Goal: Transaction & Acquisition: Book appointment/travel/reservation

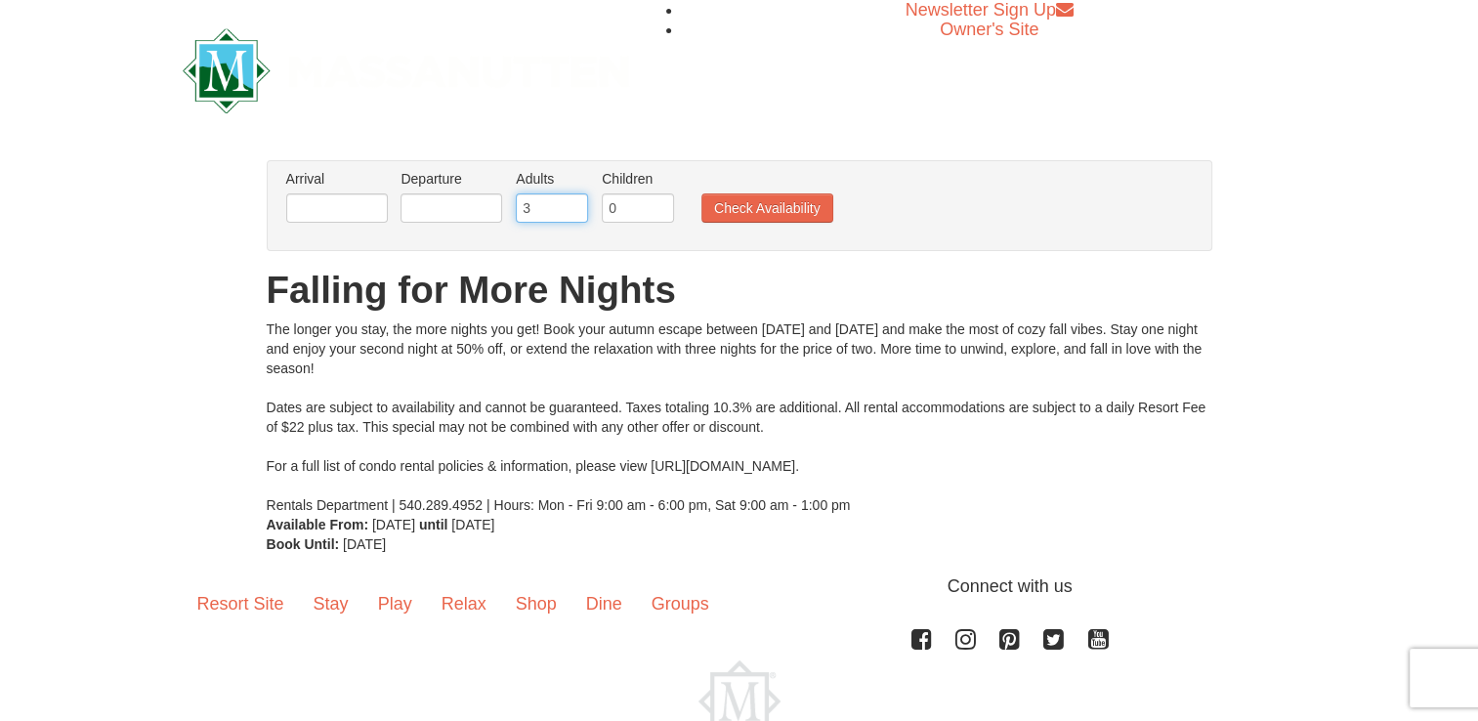
click at [570, 201] on input "3" at bounding box center [552, 207] width 72 height 29
click at [570, 201] on input "4" at bounding box center [552, 207] width 72 height 29
type input "5"
click at [570, 201] on input "5" at bounding box center [552, 207] width 72 height 29
click at [712, 196] on button "Check Availability" at bounding box center [767, 207] width 132 height 29
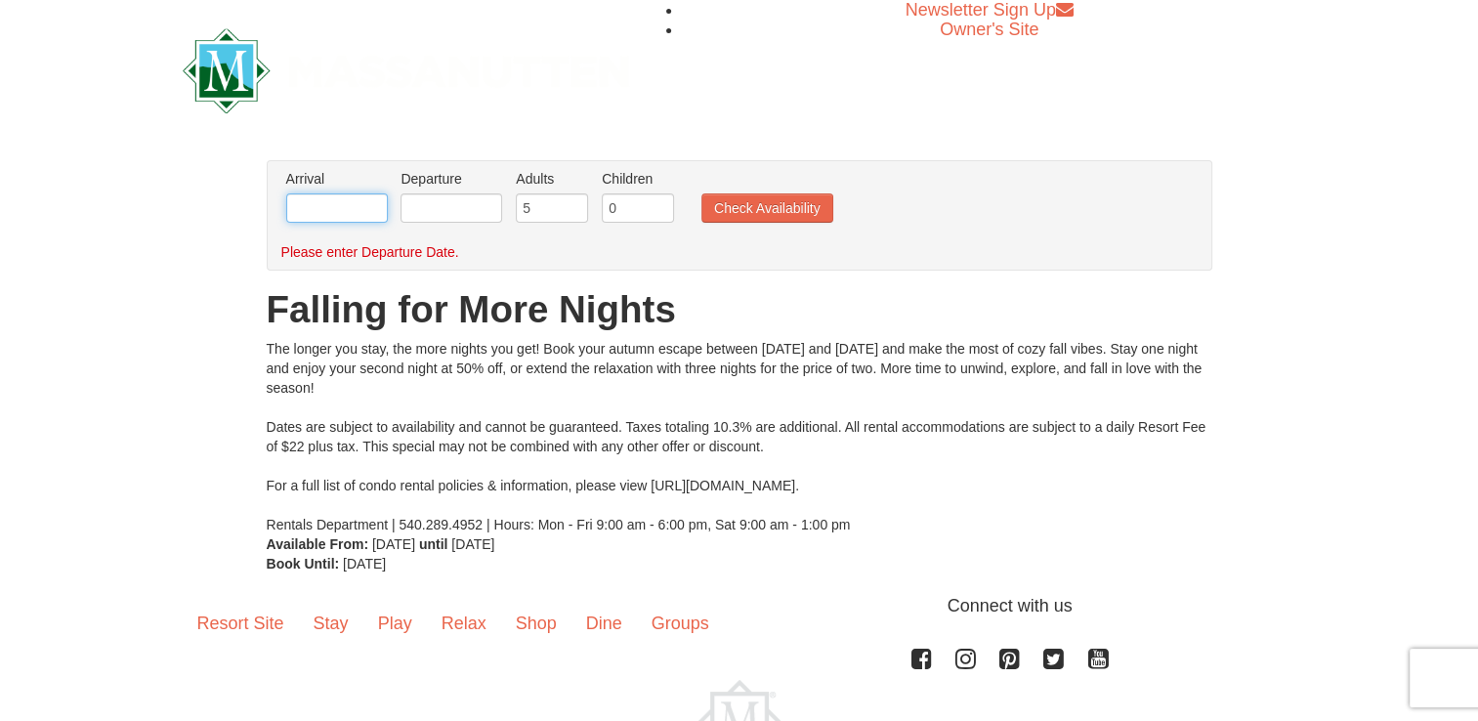
click at [332, 211] on input "text" at bounding box center [337, 207] width 102 height 29
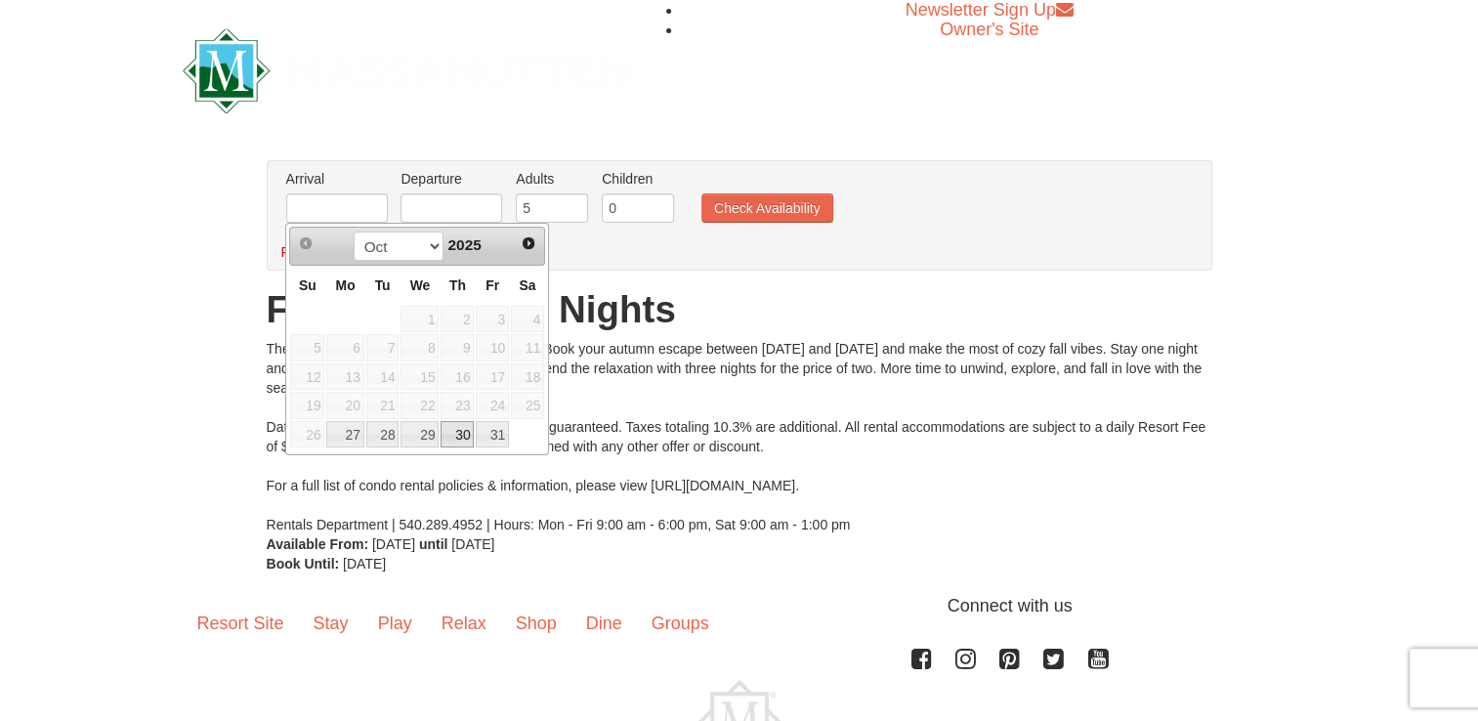
click at [470, 424] on link "30" at bounding box center [457, 434] width 33 height 27
type input "[DATE]"
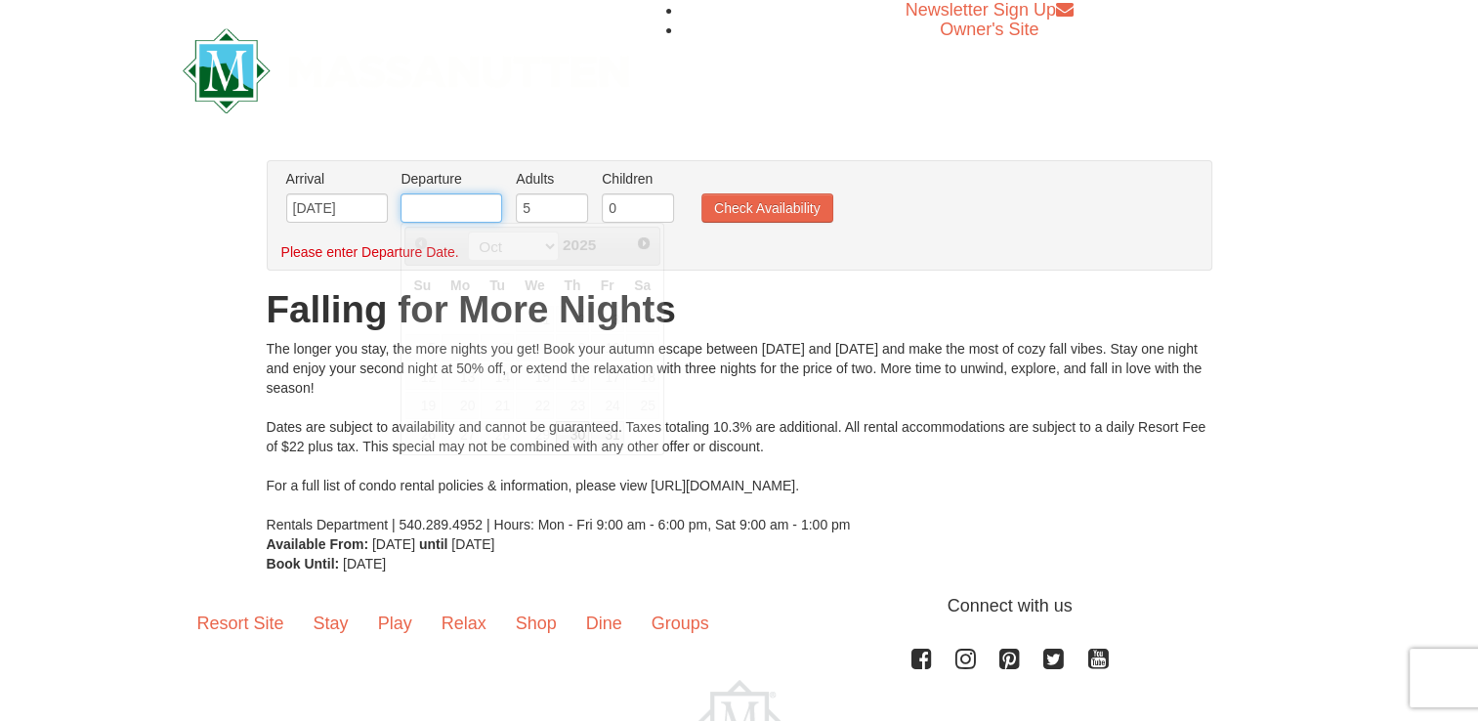
click at [474, 205] on input "text" at bounding box center [451, 207] width 102 height 29
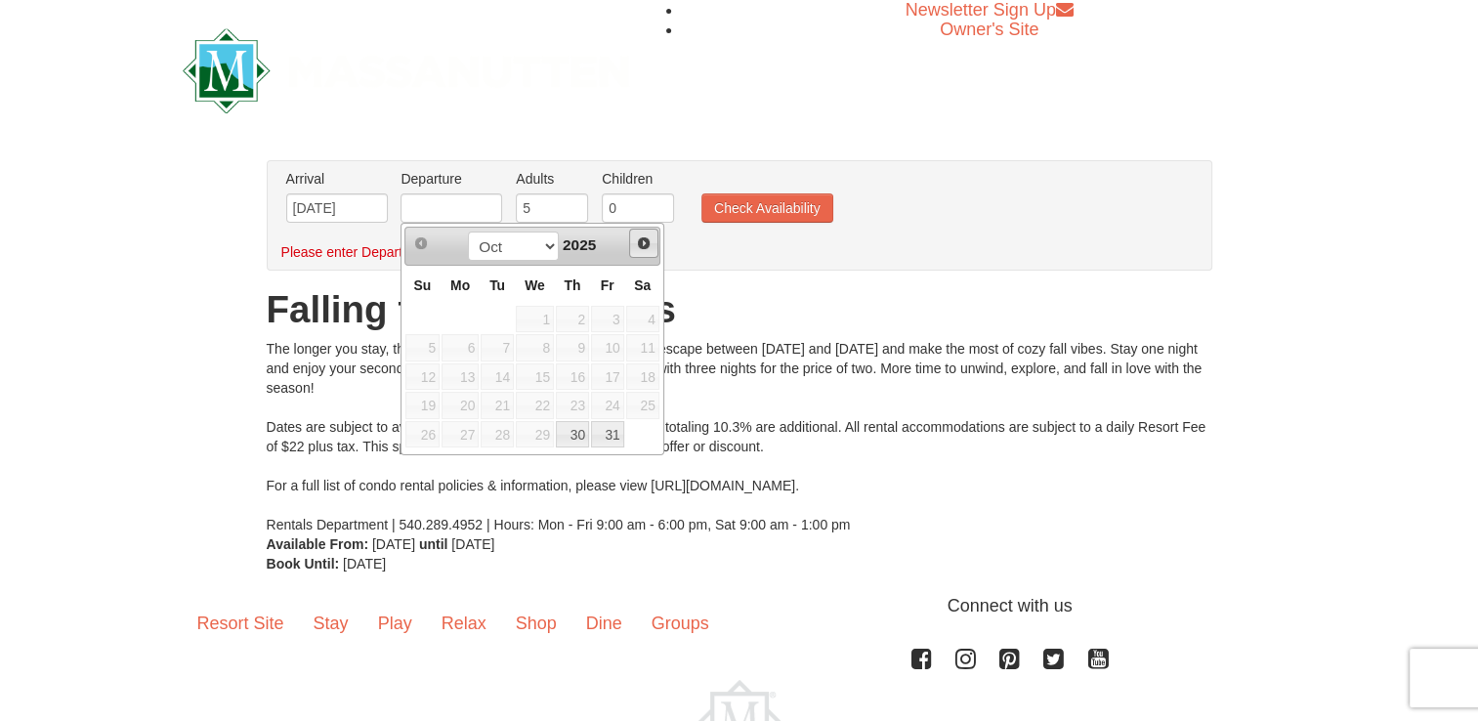
click at [637, 235] on span "Next" at bounding box center [644, 243] width 16 height 16
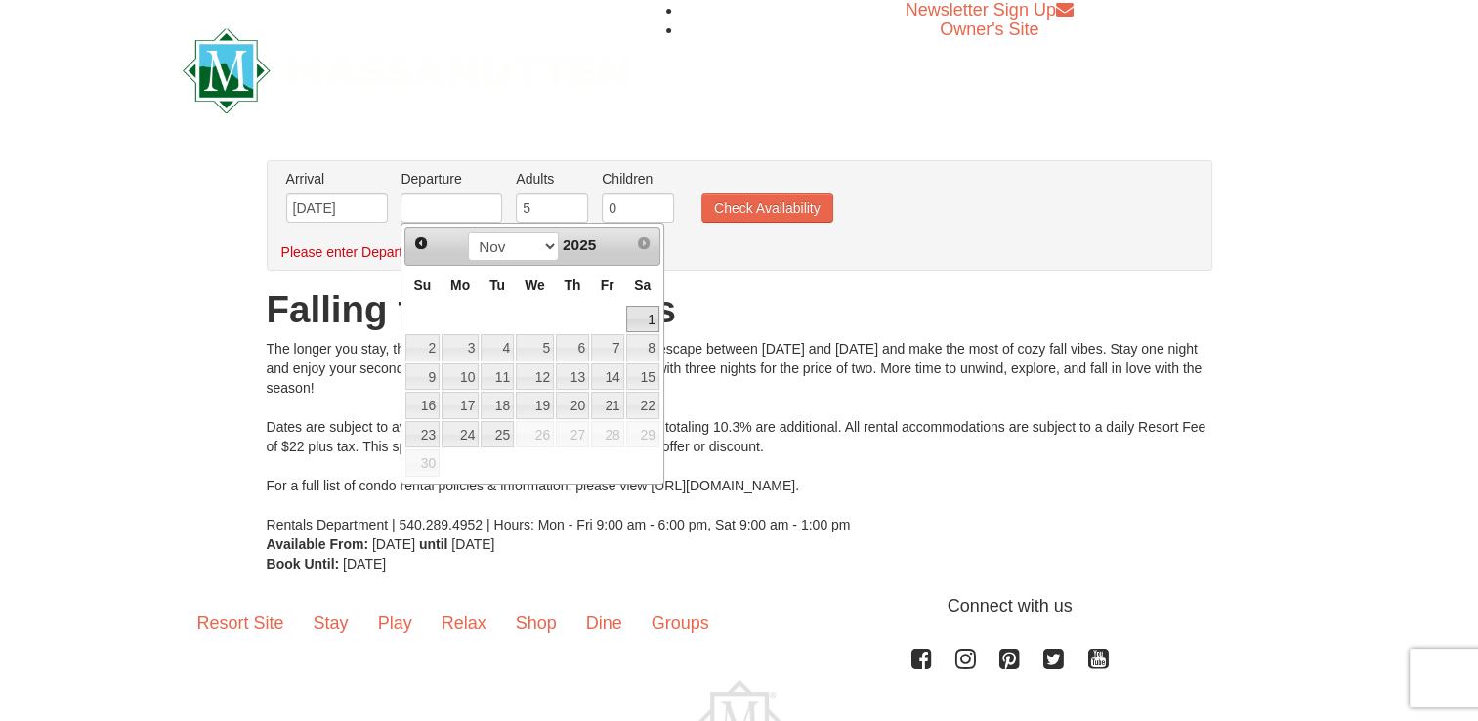
click at [633, 322] on link "1" at bounding box center [642, 319] width 33 height 27
type input "[DATE]"
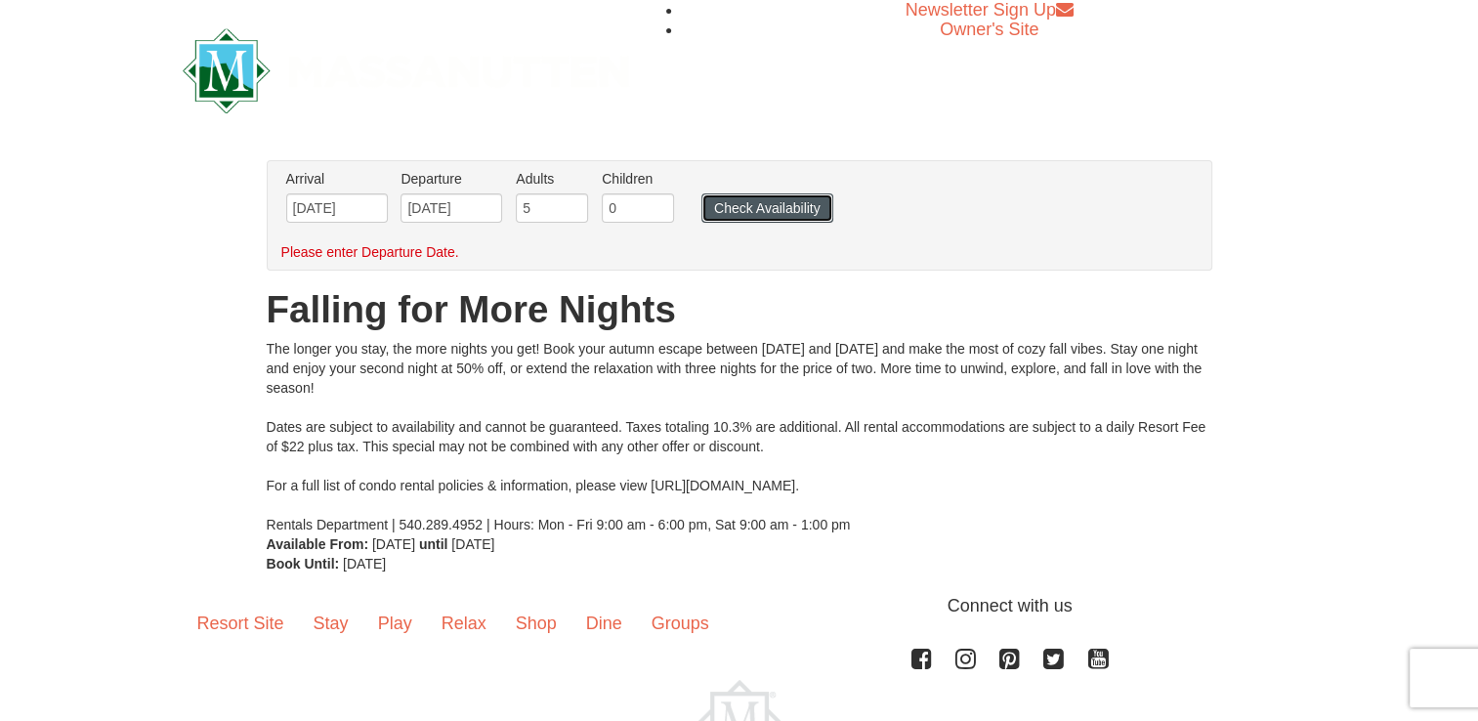
click at [803, 217] on button "Check Availability" at bounding box center [767, 207] width 132 height 29
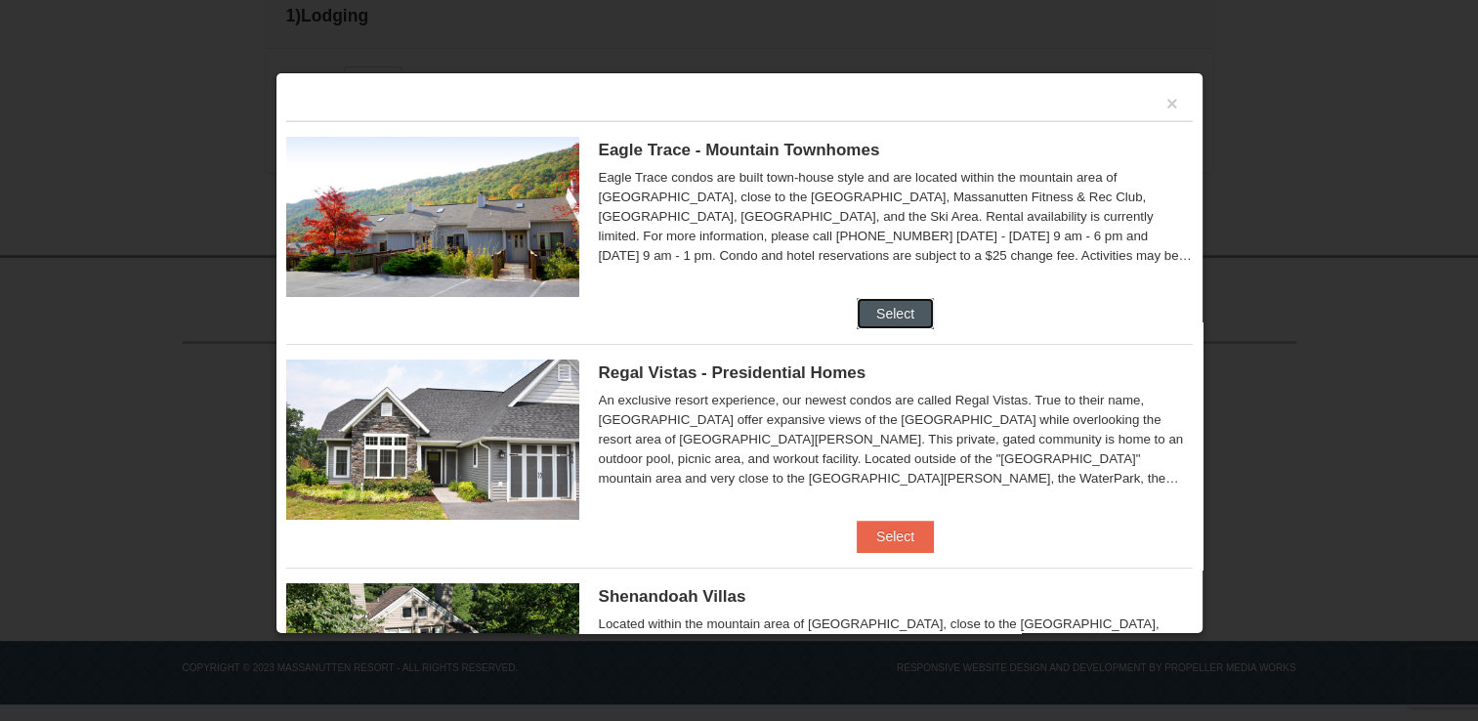
click at [884, 324] on button "Select" at bounding box center [895, 313] width 77 height 31
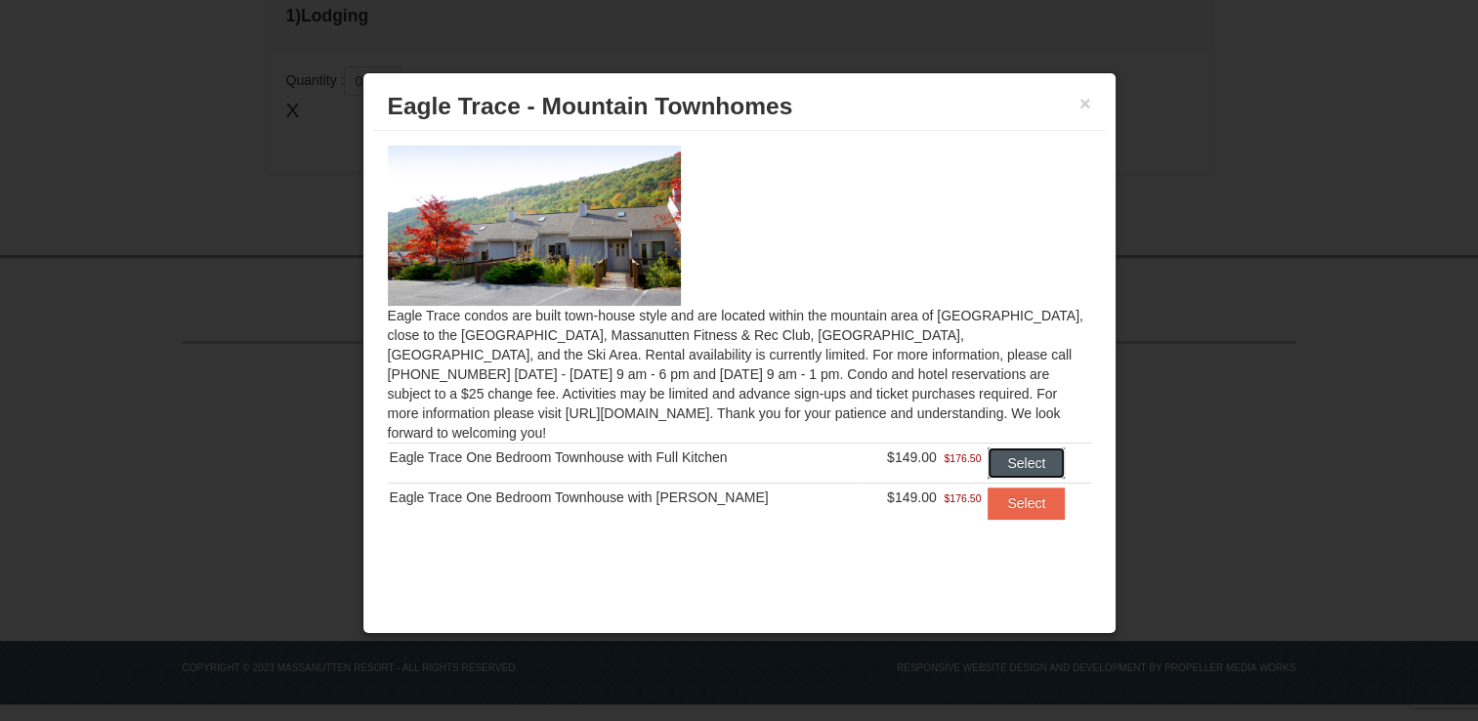
click at [1027, 447] on button "Select" at bounding box center [1025, 462] width 77 height 31
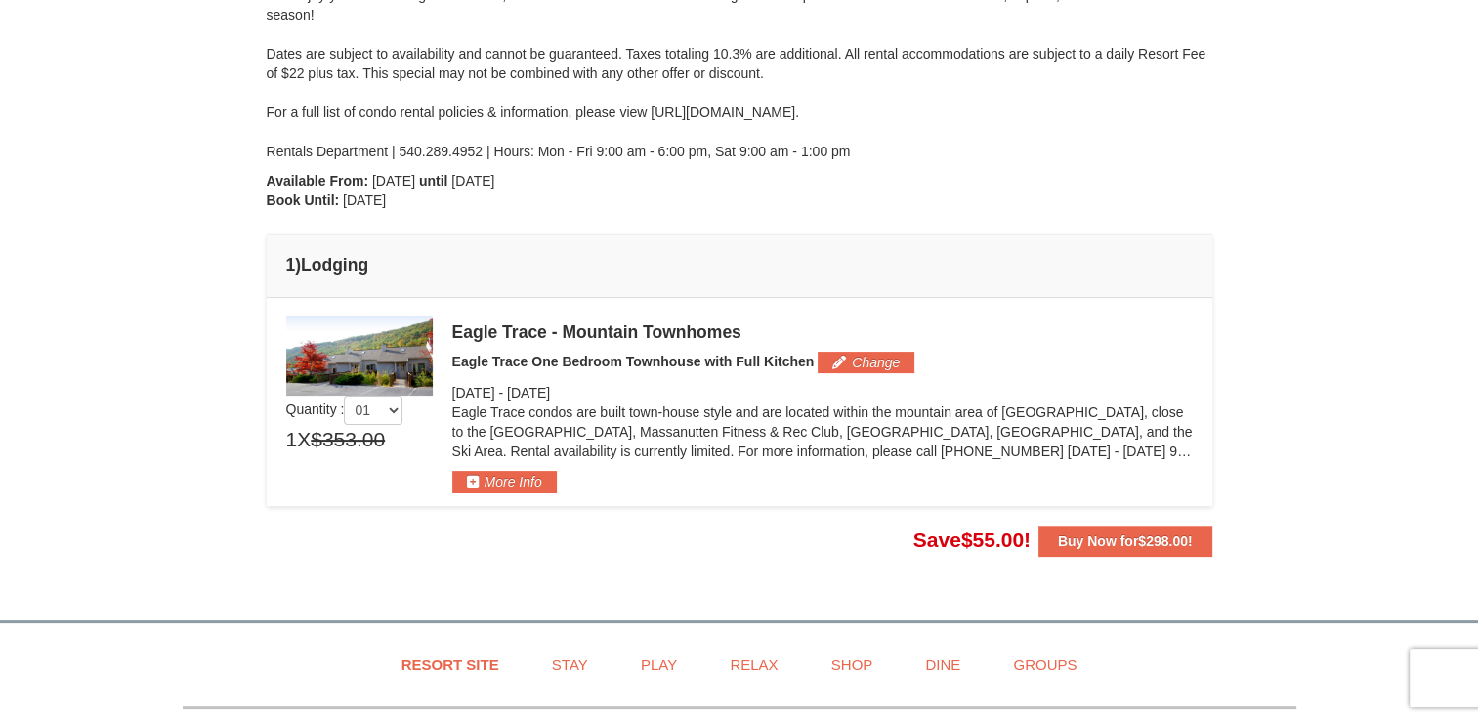
scroll to position [262, 0]
